Goal: Information Seeking & Learning: Learn about a topic

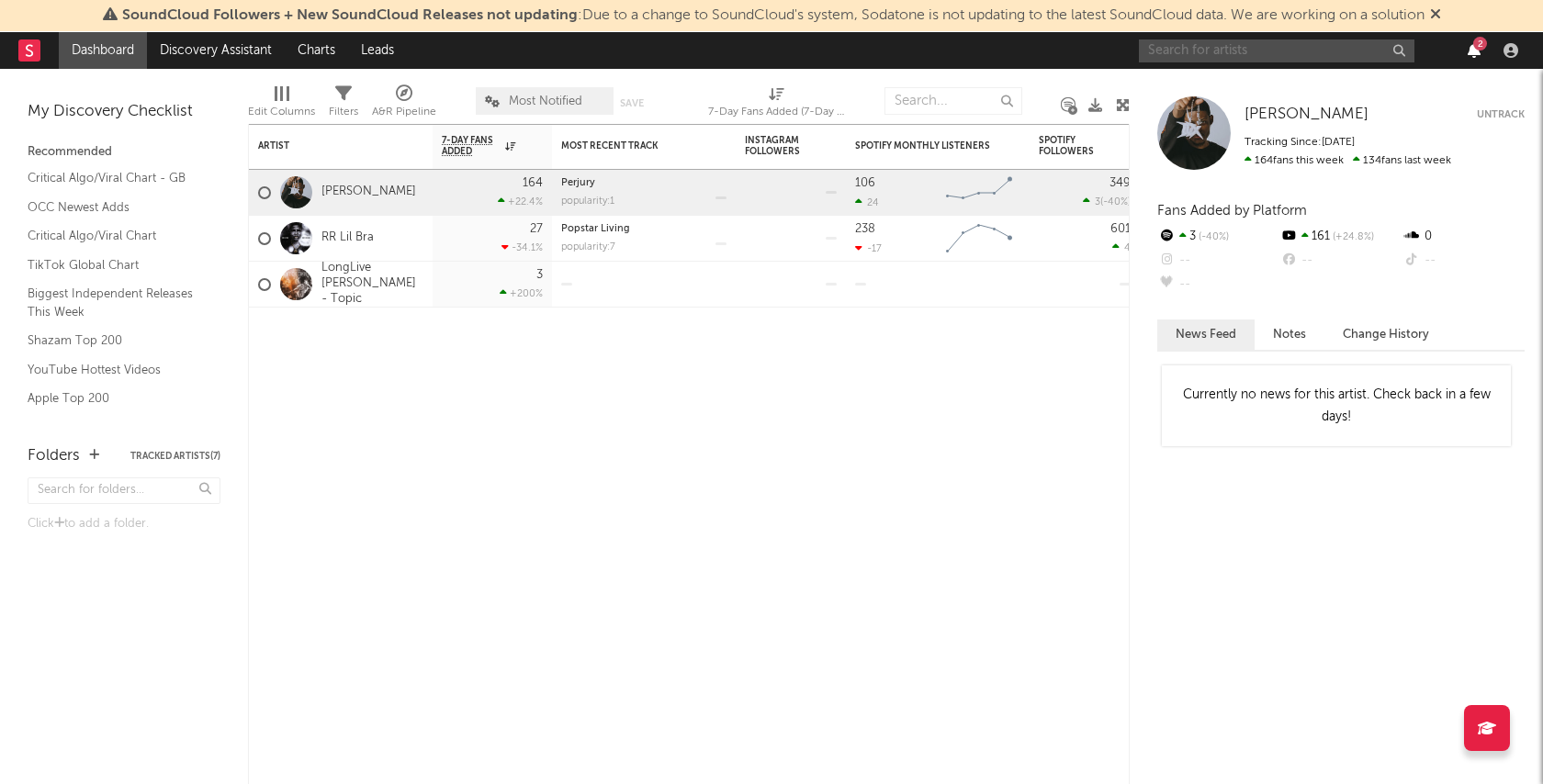
click at [1475, 55] on icon "button" at bounding box center [1474, 51] width 13 height 15
click at [907, 489] on div "Artist Notifications 7-Day Fans Added WoW % Change Most Recent Track Popularity…" at bounding box center [688, 454] width 882 height 660
click at [346, 182] on div "[PERSON_NAME]" at bounding box center [337, 193] width 158 height 54
click at [350, 190] on link "[PERSON_NAME]" at bounding box center [368, 192] width 94 height 16
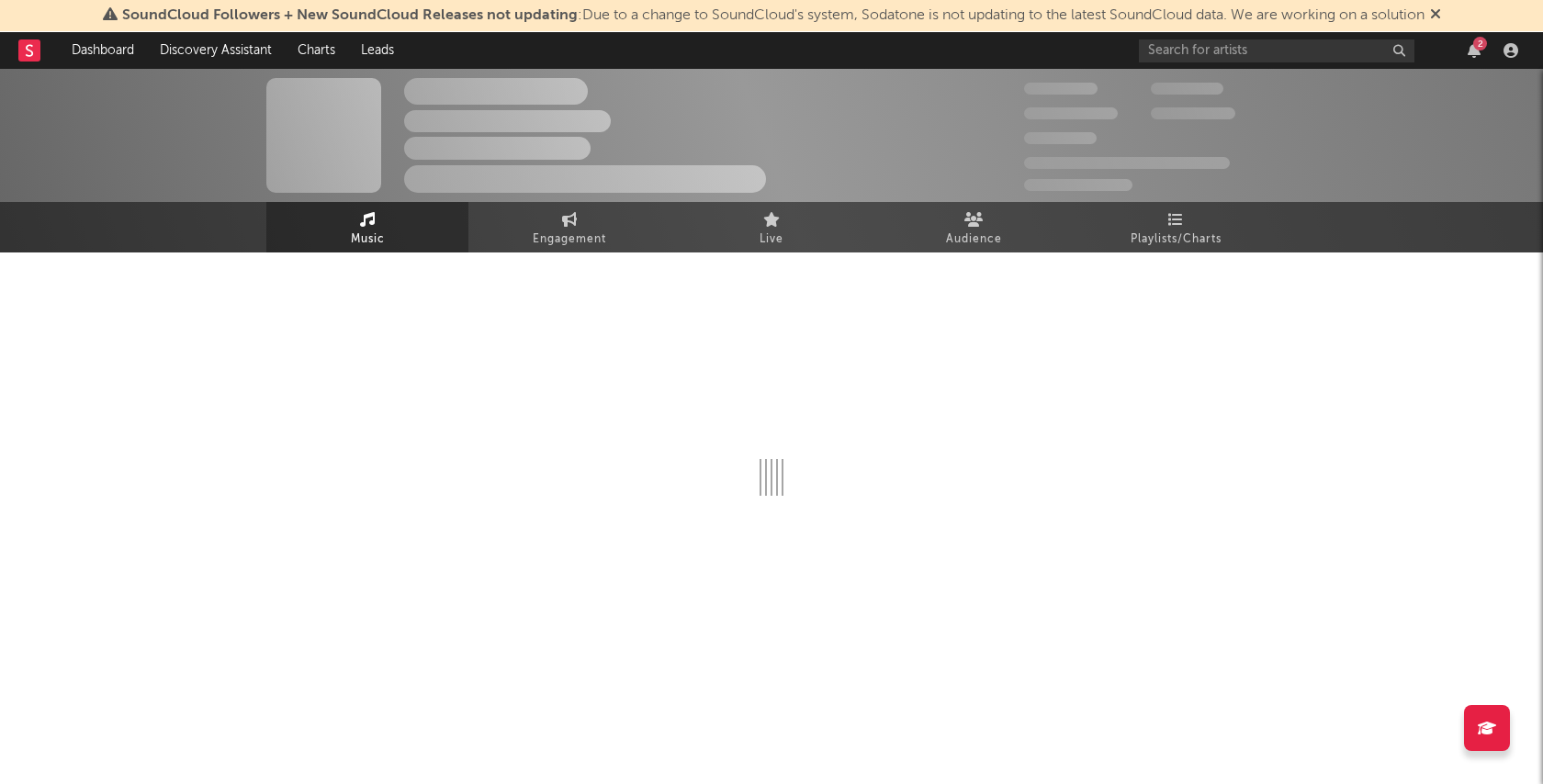
select select "1w"
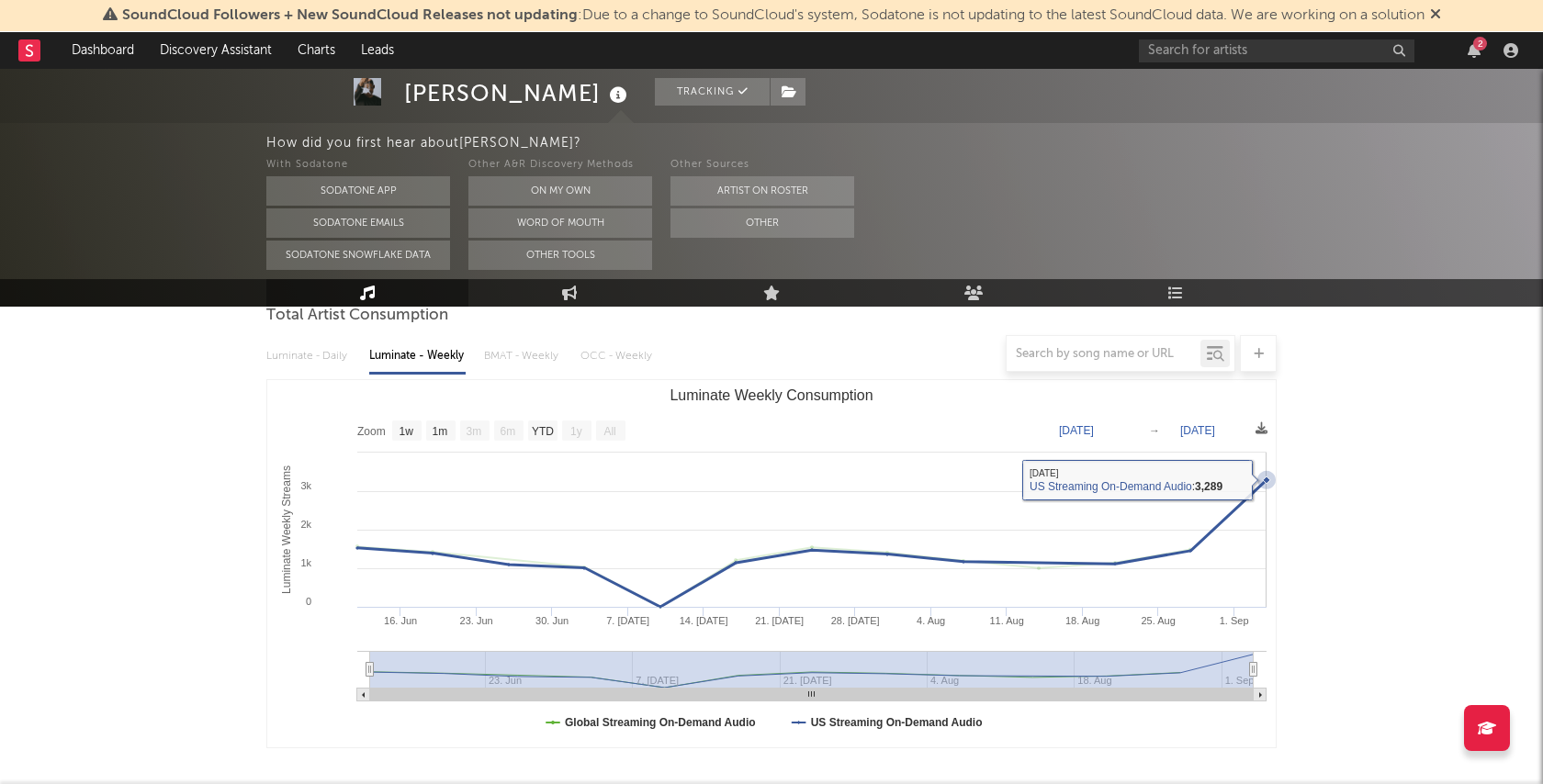
scroll to position [185, 0]
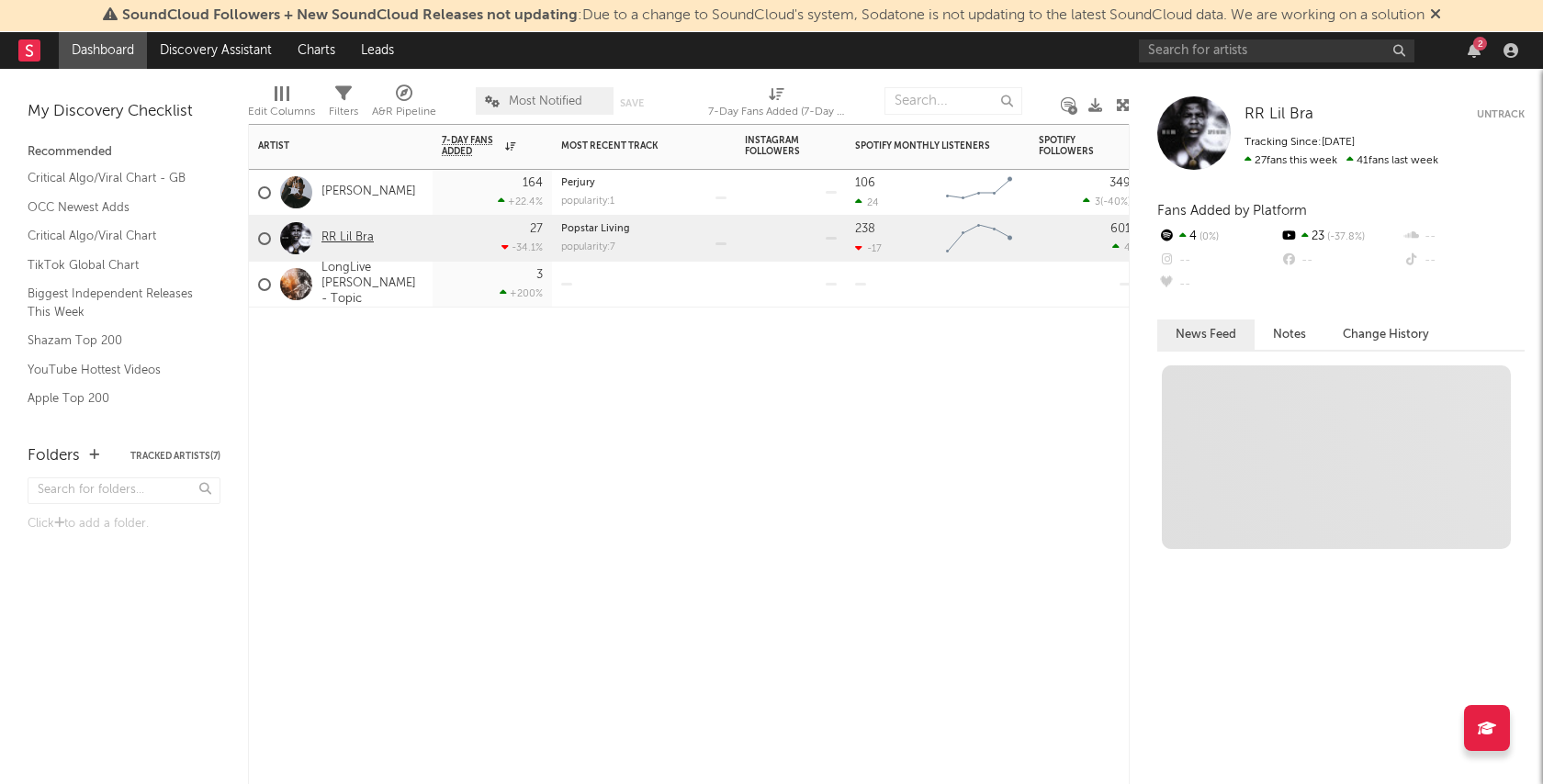
click at [363, 235] on link "RR Lil Bra" at bounding box center [347, 238] width 53 height 16
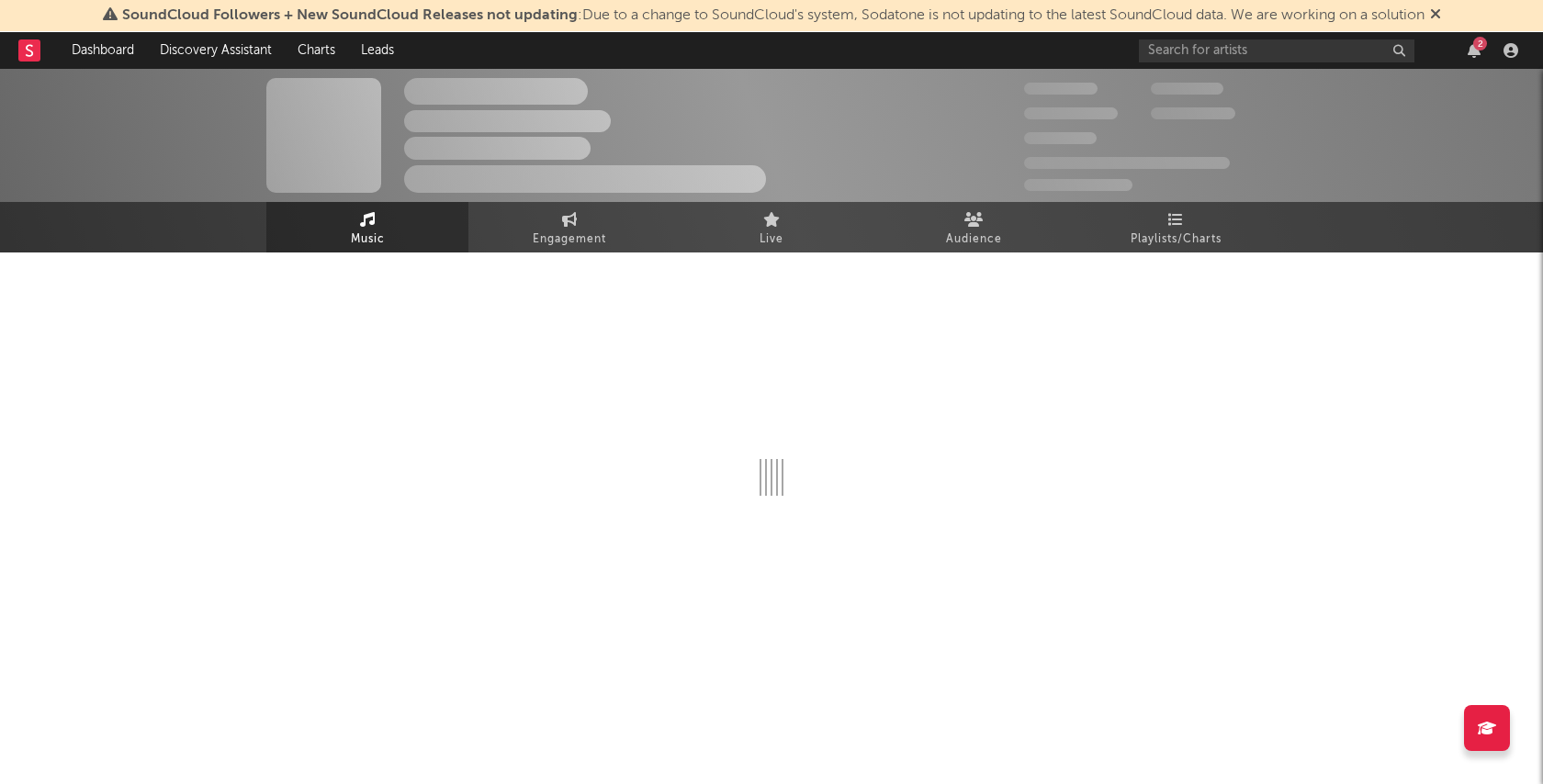
select select "6m"
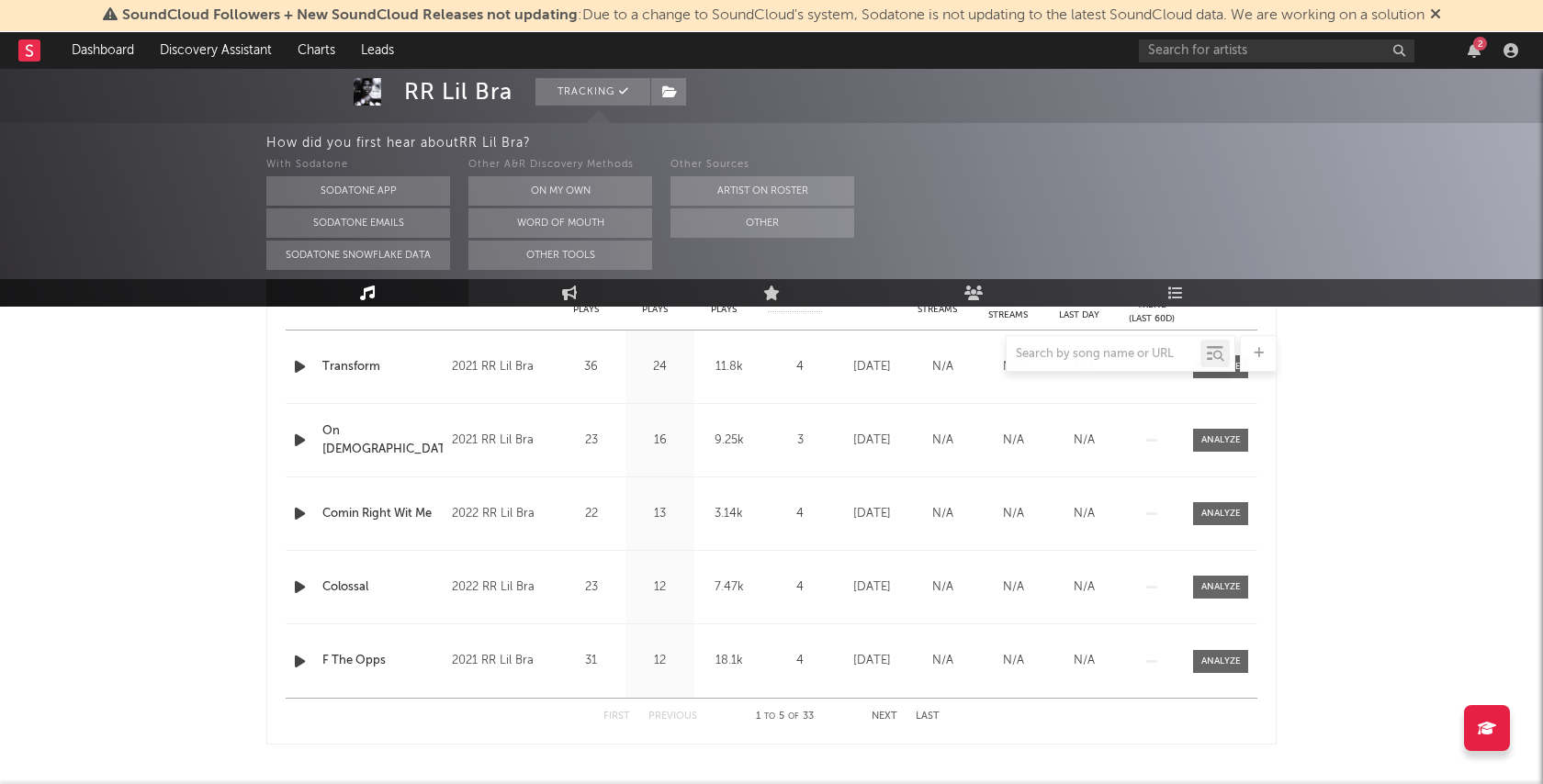
scroll to position [782, 0]
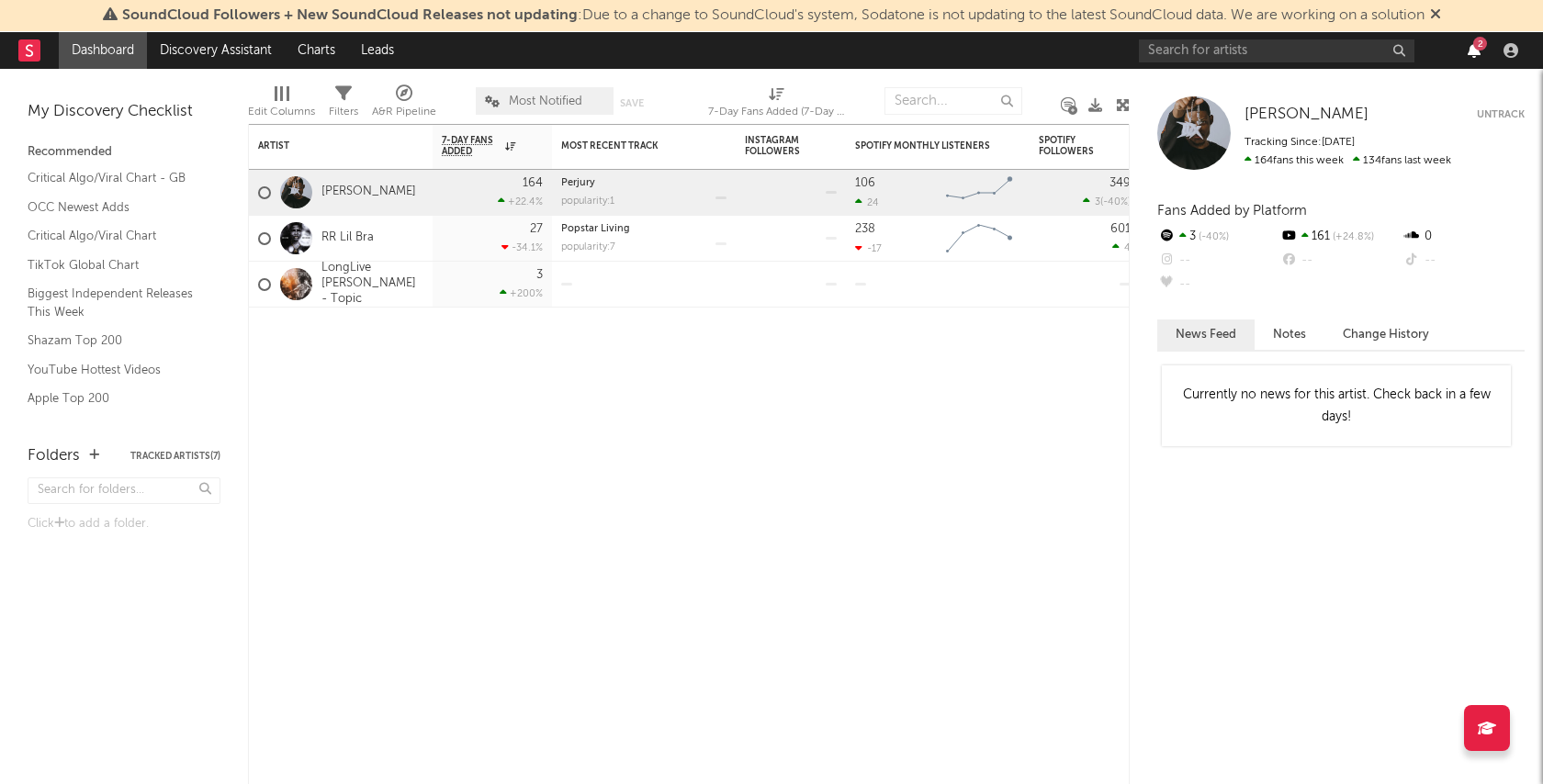
click at [1473, 55] on icon "button" at bounding box center [1474, 51] width 13 height 15
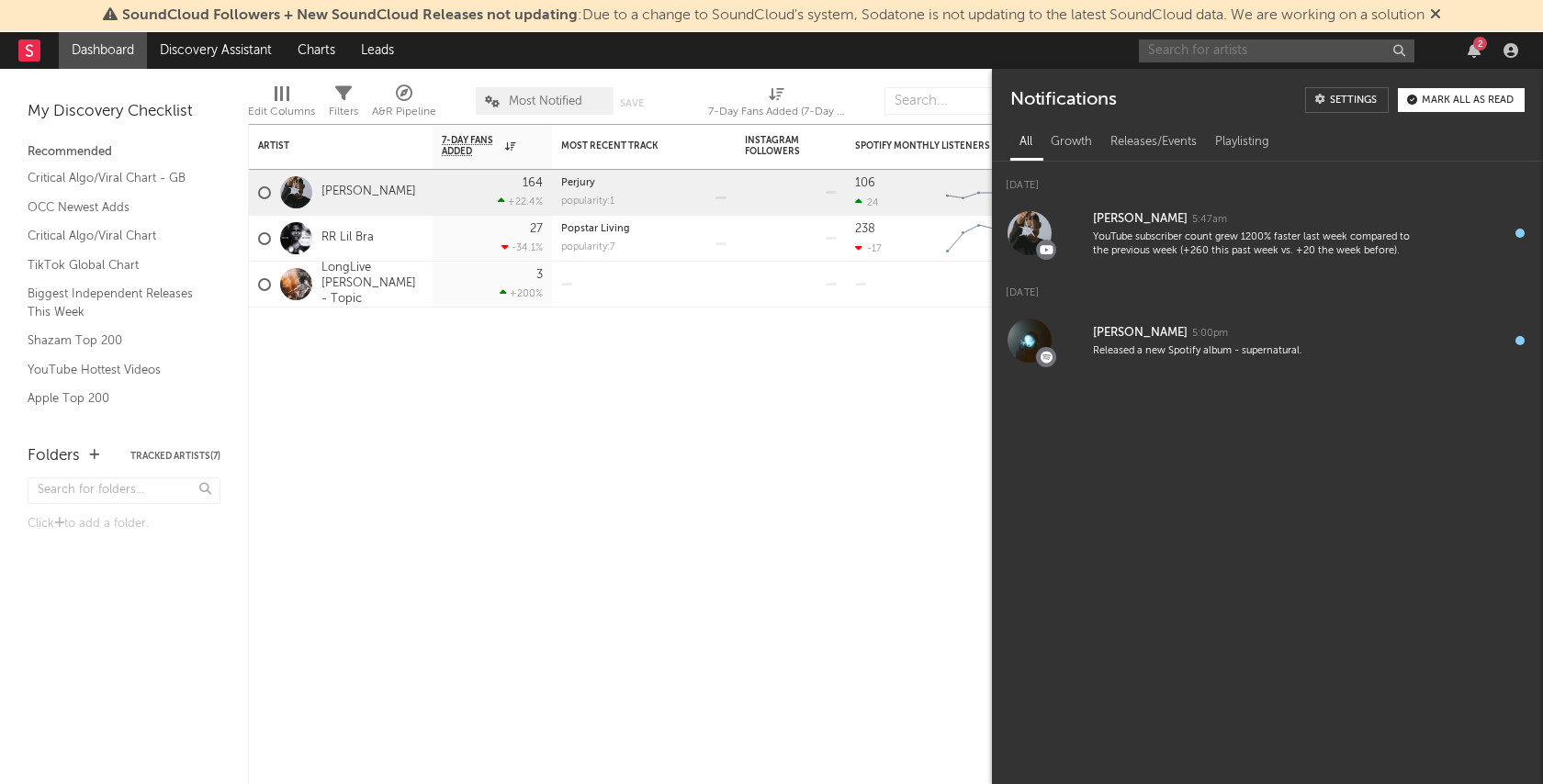
click at [1339, 53] on input "text" at bounding box center [1277, 51] width 276 height 23
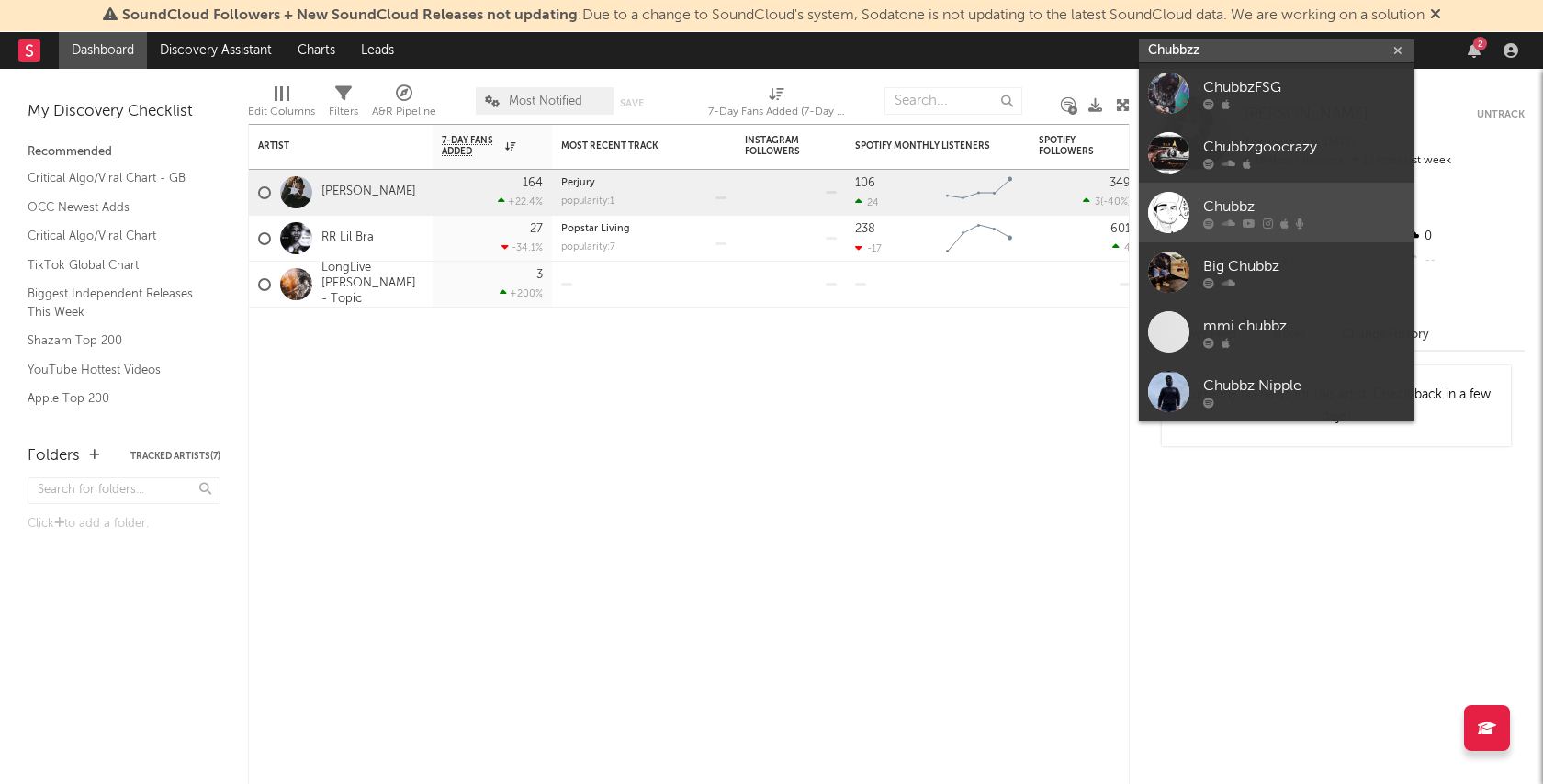
type input "Chubbzz"
click at [1344, 206] on div "Chubbz" at bounding box center [1303, 206] width 202 height 22
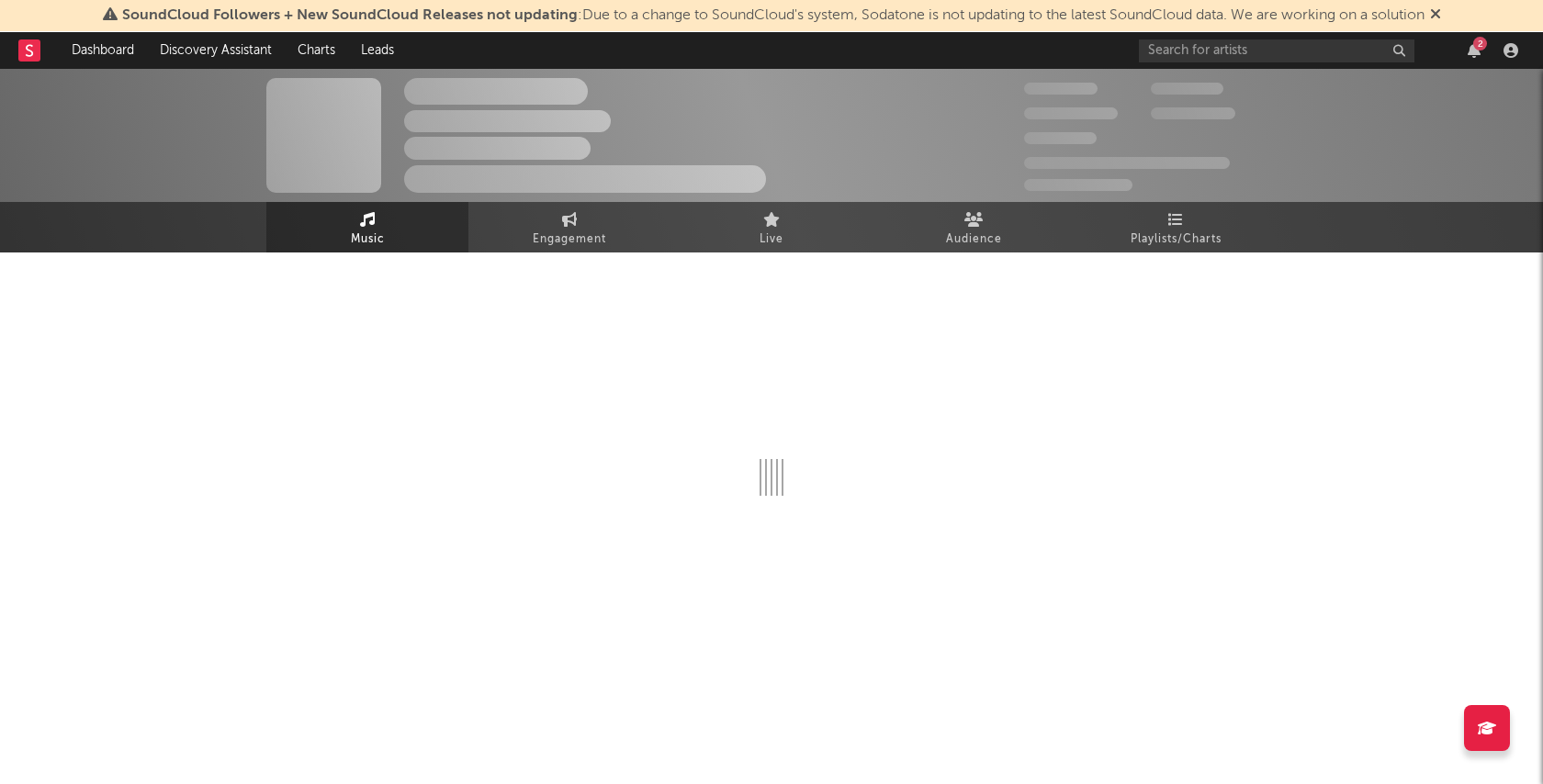
select select "1w"
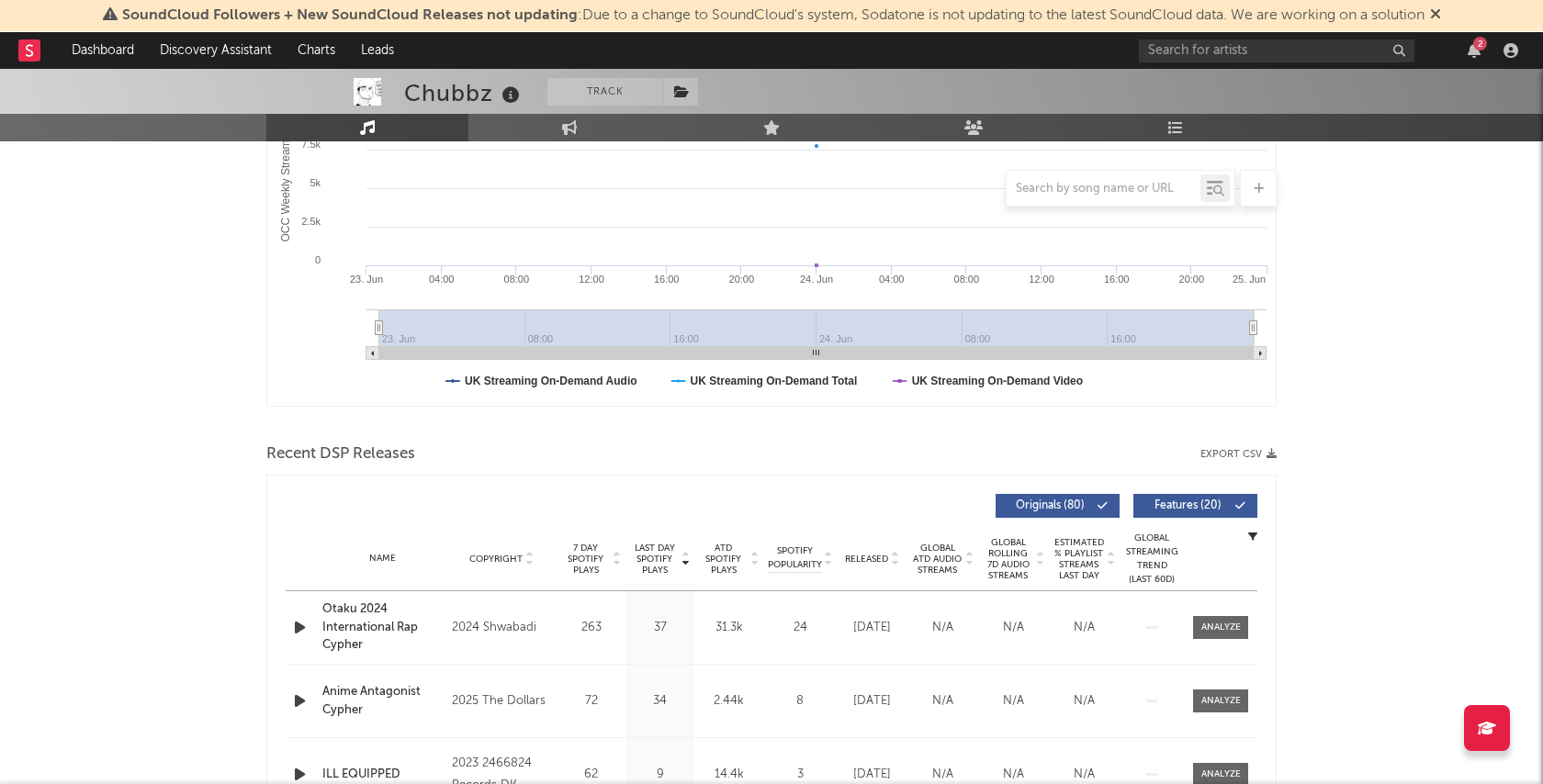
scroll to position [505, 0]
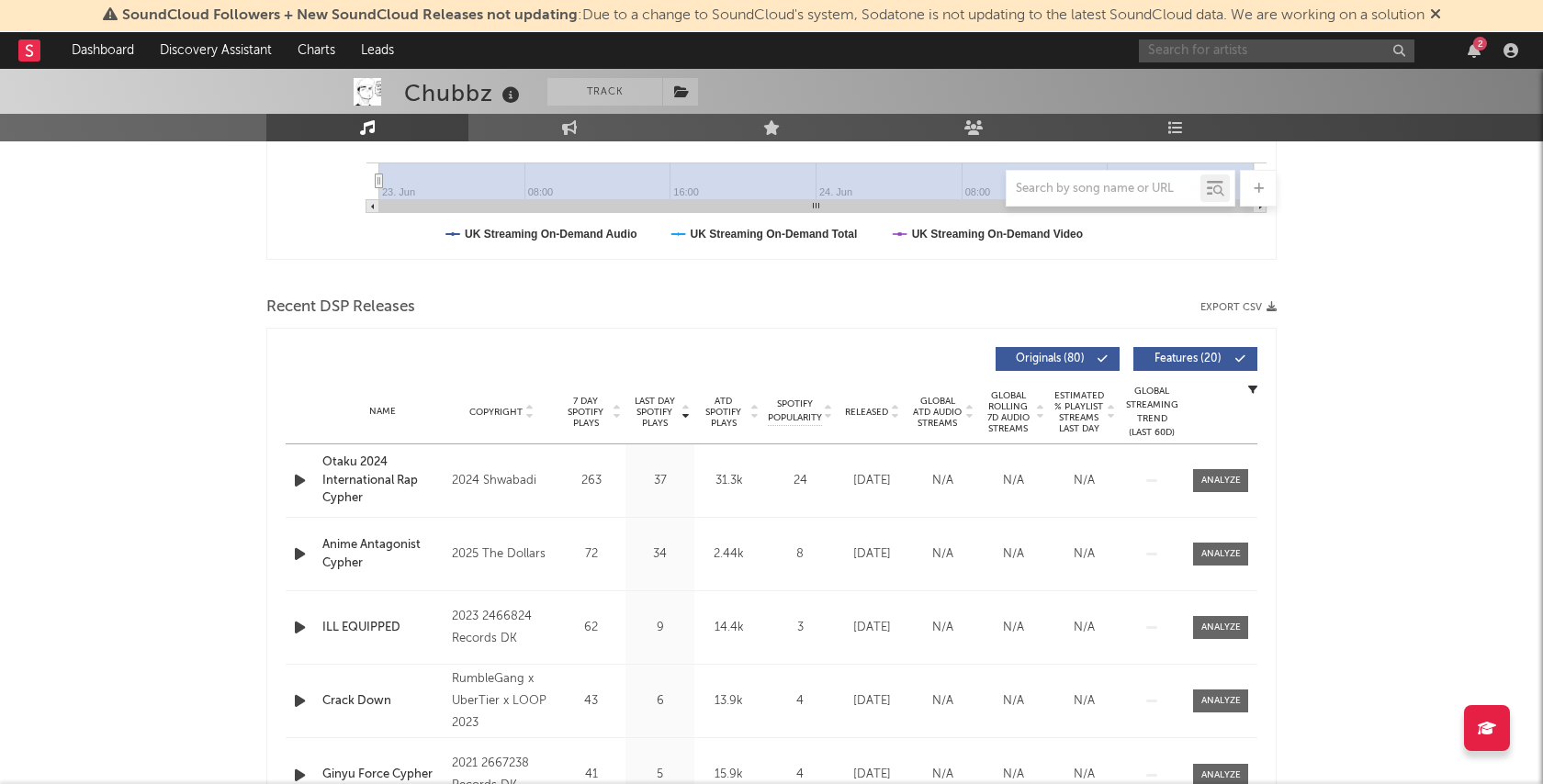
click at [1257, 47] on input "text" at bounding box center [1277, 51] width 276 height 23
type input "p"
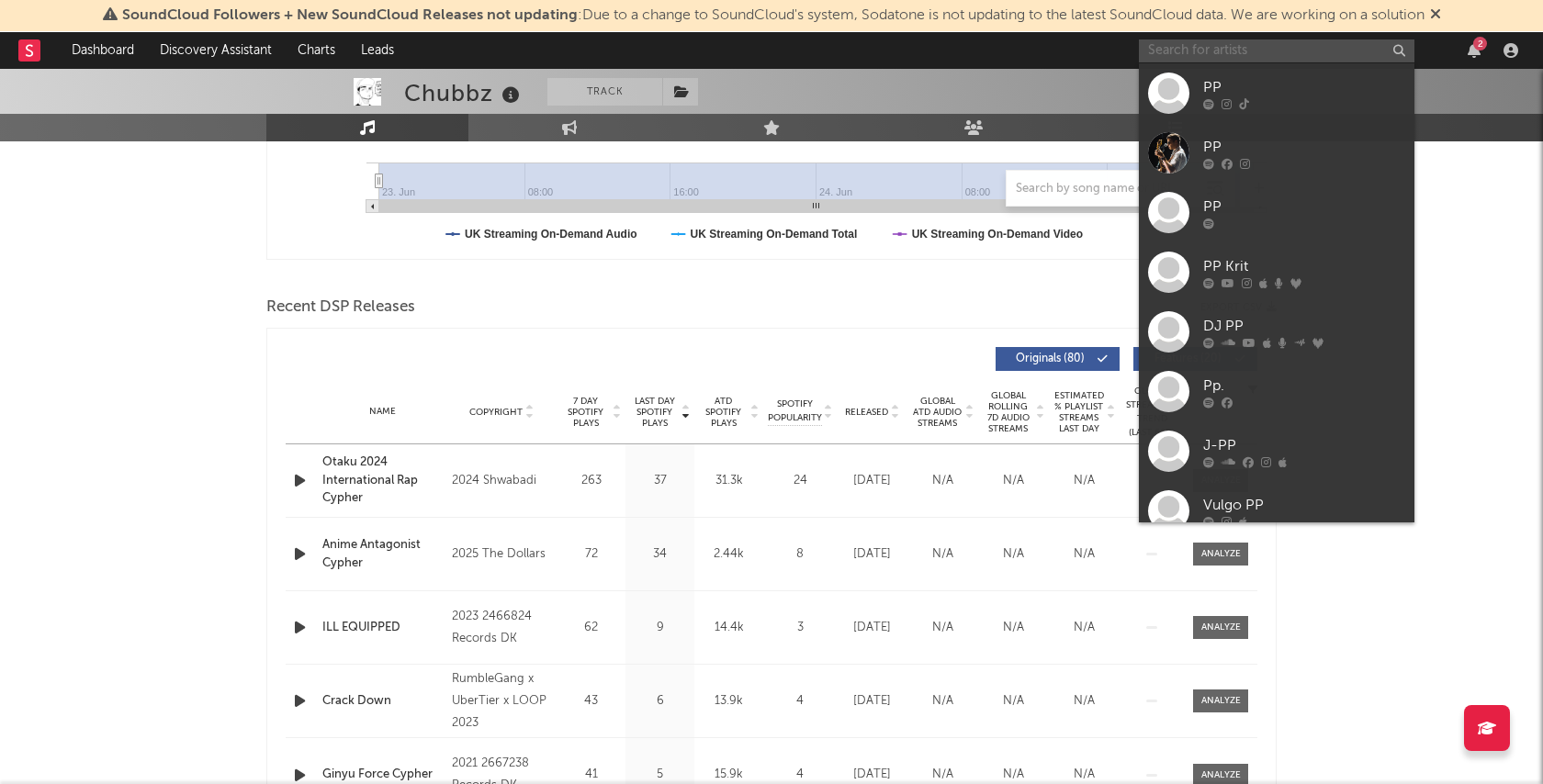
type input "p"
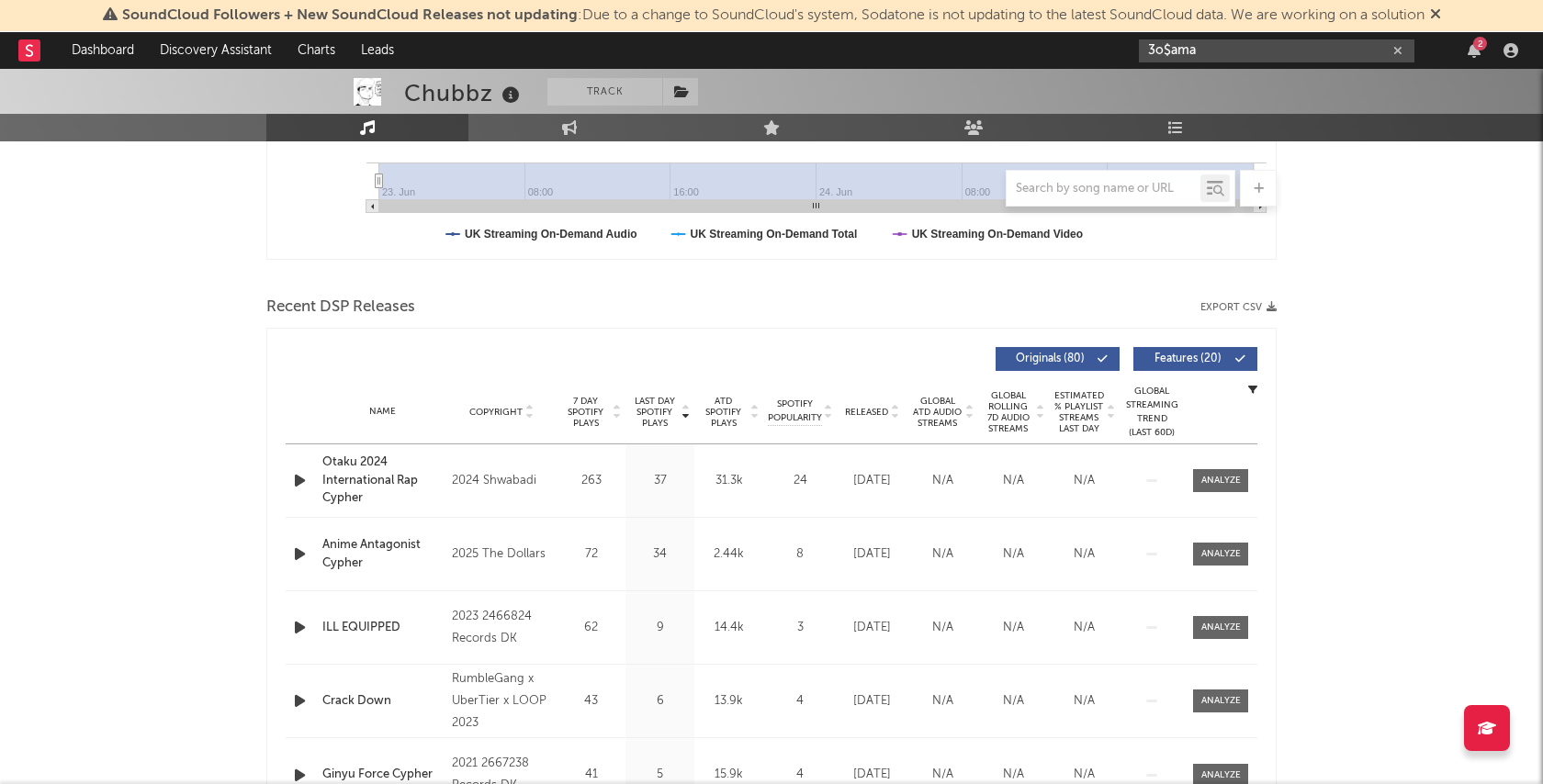
click at [1233, 48] on input "3o$ama" at bounding box center [1277, 51] width 276 height 23
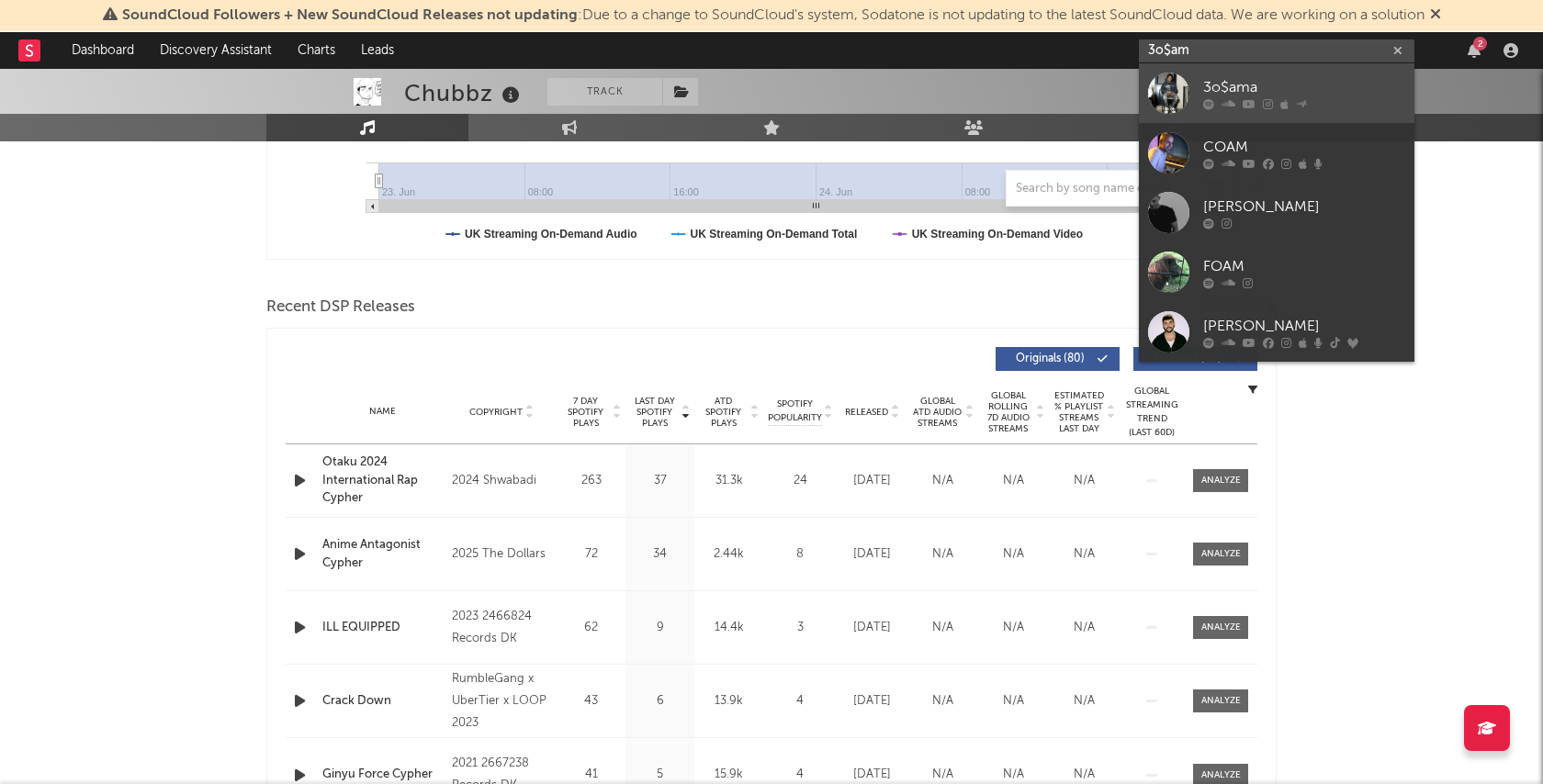
type input "3o$am"
click at [1307, 76] on div "3o$ama" at bounding box center [1303, 87] width 202 height 22
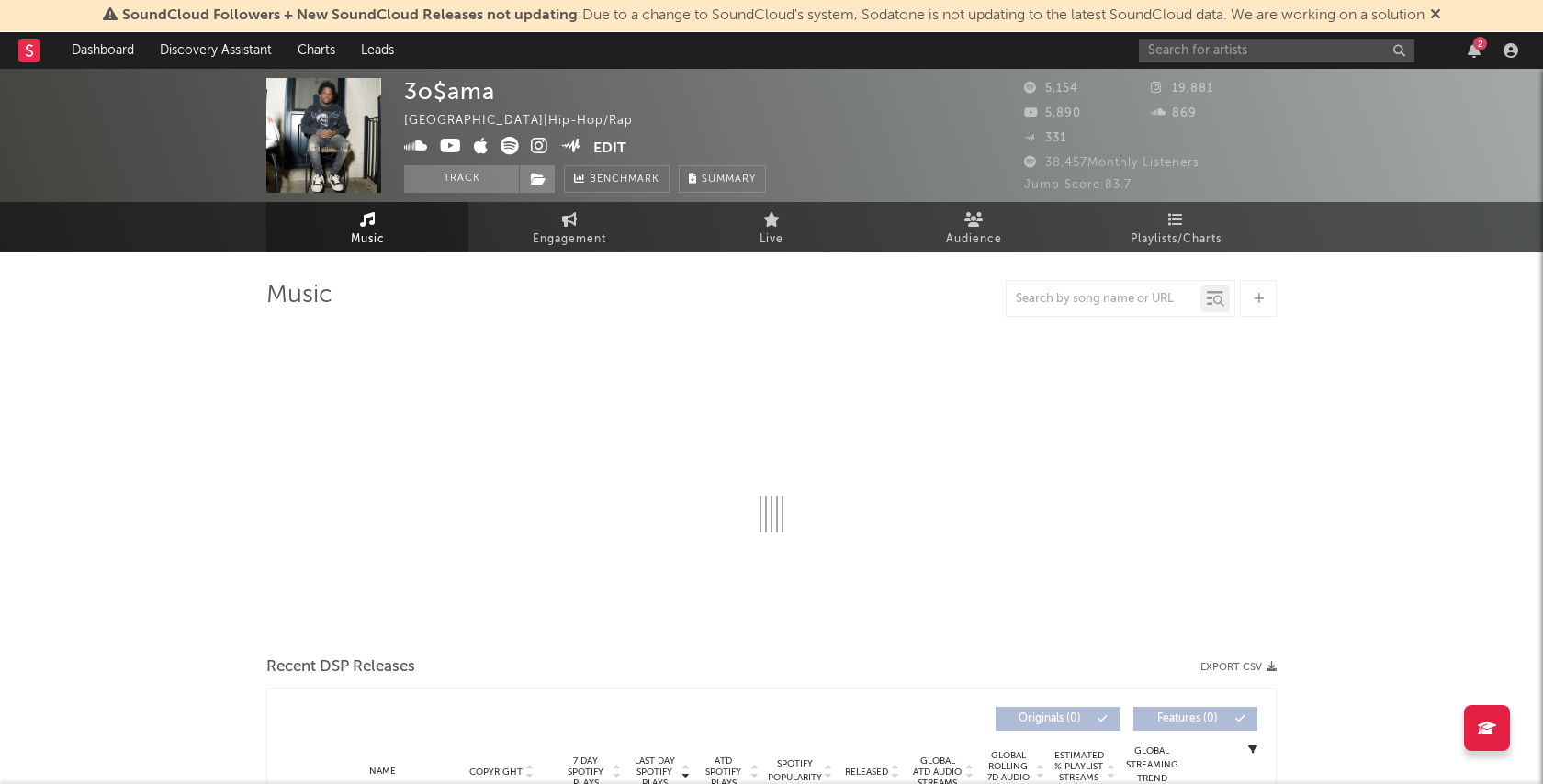
select select "6m"
